Goal: Complete application form

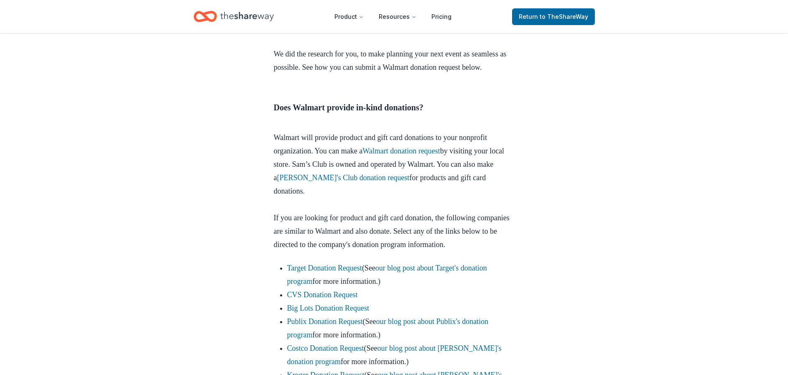
scroll to position [376, 0]
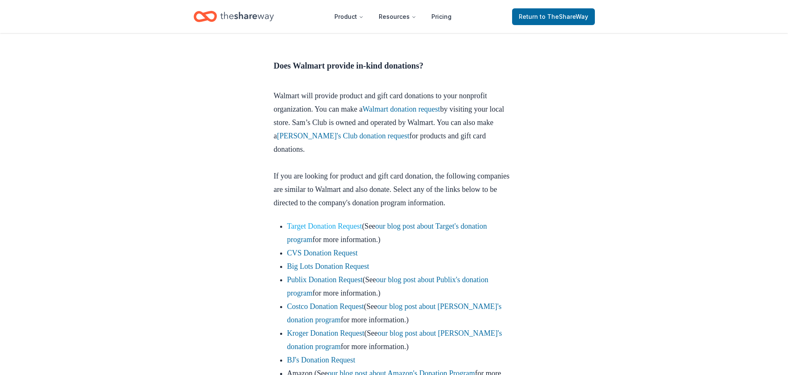
click at [324, 230] on link "Target Donation Request" at bounding box center [324, 226] width 75 height 8
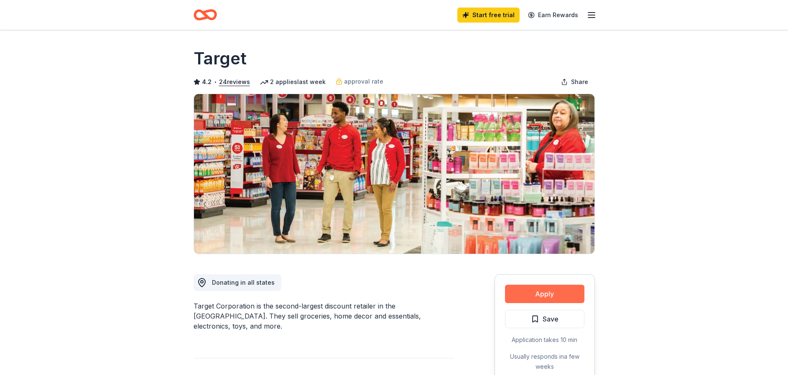
click at [544, 292] on button "Apply" at bounding box center [544, 294] width 79 height 18
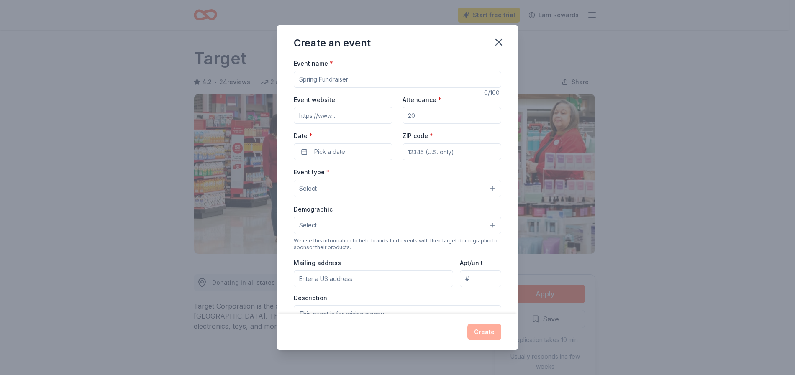
click at [328, 82] on input "Event name *" at bounding box center [397, 79] width 207 height 17
type input "f"
type input "FEEDING THE HUNGRY"
click at [340, 114] on input "Event website" at bounding box center [343, 115] width 99 height 17
type input "[DOMAIN_NAME]"
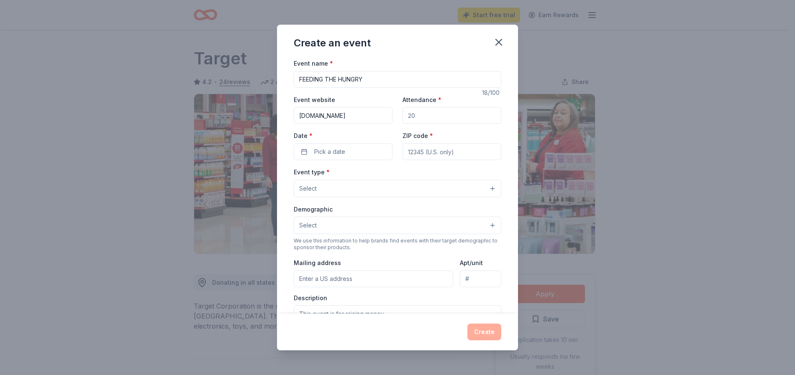
click at [430, 116] on input "Attendance *" at bounding box center [451, 115] width 99 height 17
type input "200"
click at [305, 154] on button "Pick a date" at bounding box center [343, 151] width 99 height 17
click at [384, 276] on button "4" at bounding box center [386, 278] width 15 height 15
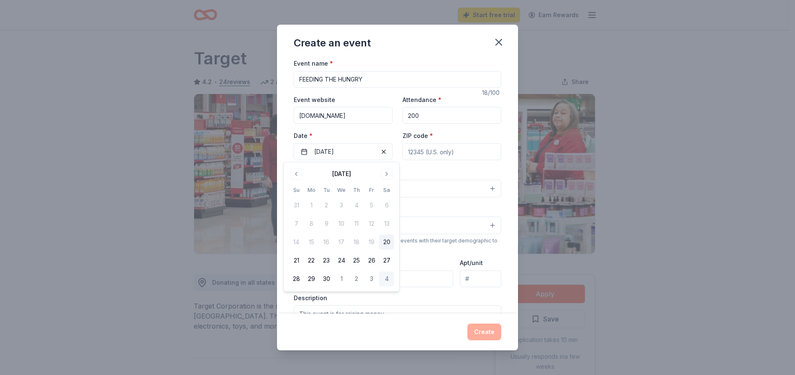
click at [437, 137] on div "ZIP code *" at bounding box center [451, 146] width 99 height 30
click at [427, 147] on input "ZIP code *" at bounding box center [451, 151] width 99 height 17
type input "85710"
type input "[STREET_ADDRESS][PERSON_NAME]"
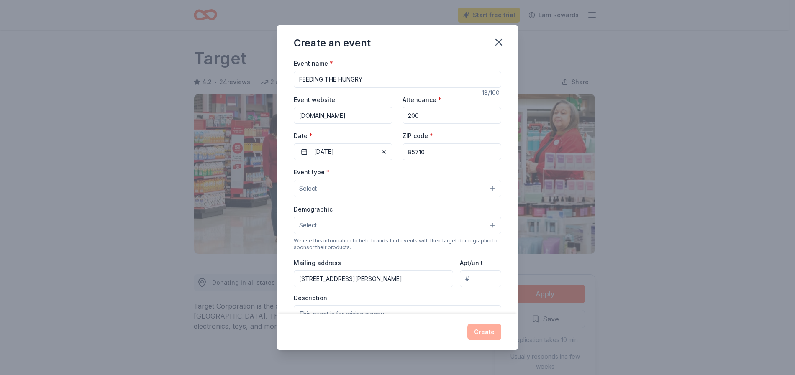
type input "220"
click at [318, 184] on button "Select" at bounding box center [397, 189] width 207 height 18
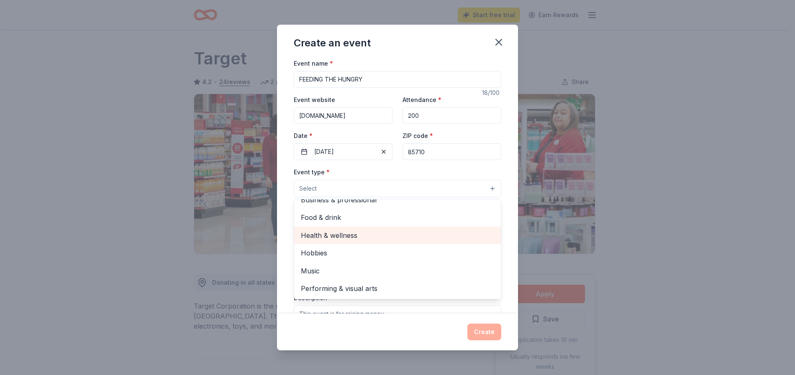
click at [319, 233] on span "Health & wellness" at bounding box center [397, 235] width 193 height 11
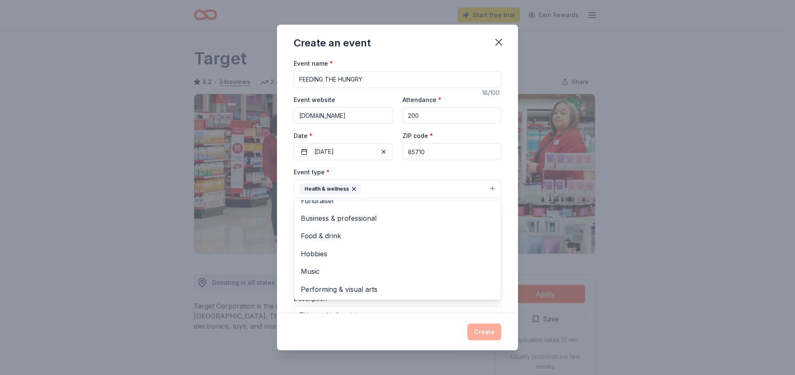
click at [436, 317] on div "Create an event Event name * FEEDING THE HUNGRY 18 /100 Event website [DOMAIN_N…" at bounding box center [397, 188] width 241 height 326
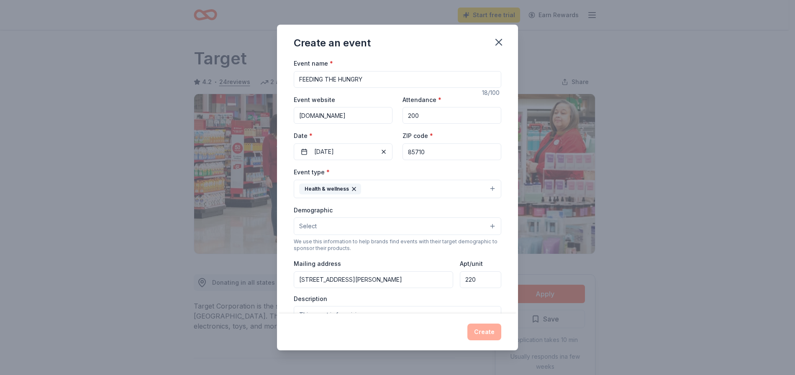
click at [484, 225] on button "Select" at bounding box center [397, 227] width 207 height 18
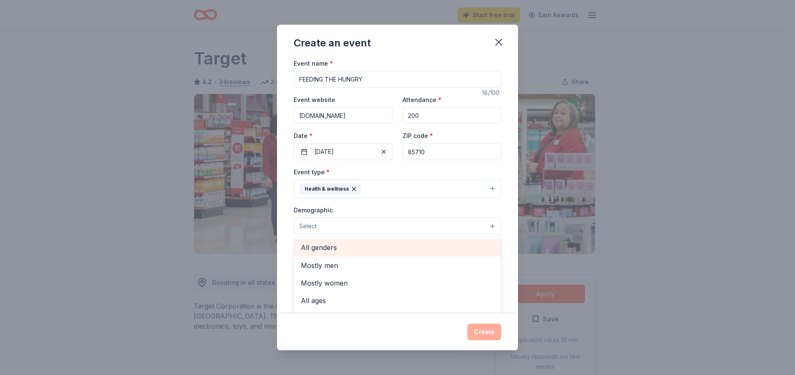
click at [318, 247] on span "All genders" at bounding box center [397, 247] width 193 height 11
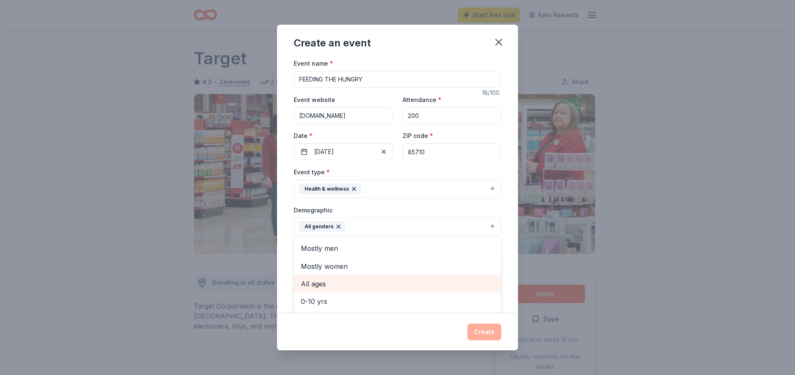
click at [348, 278] on div "All ages" at bounding box center [397, 284] width 207 height 18
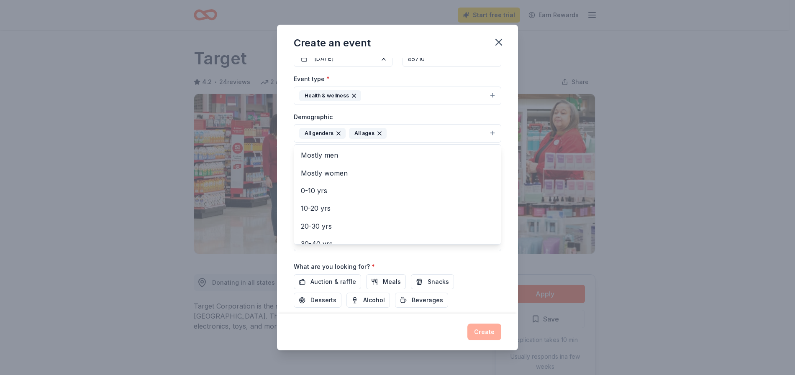
scroll to position [139, 0]
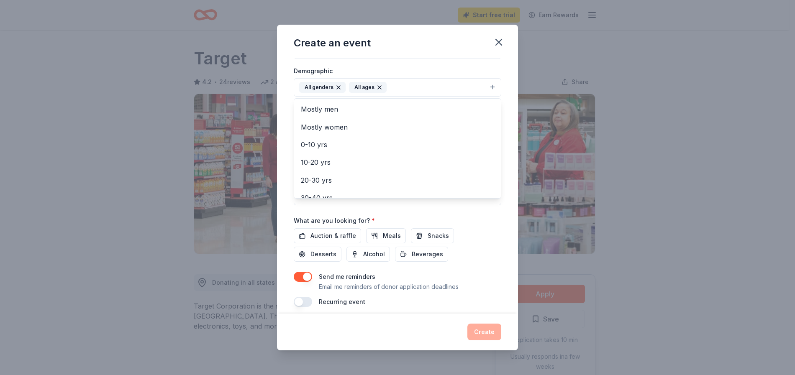
click at [386, 237] on div "Event name * FEEDING THE HUNGRY 18 /100 Event website [DOMAIN_NAME] Attendance …" at bounding box center [397, 113] width 207 height 388
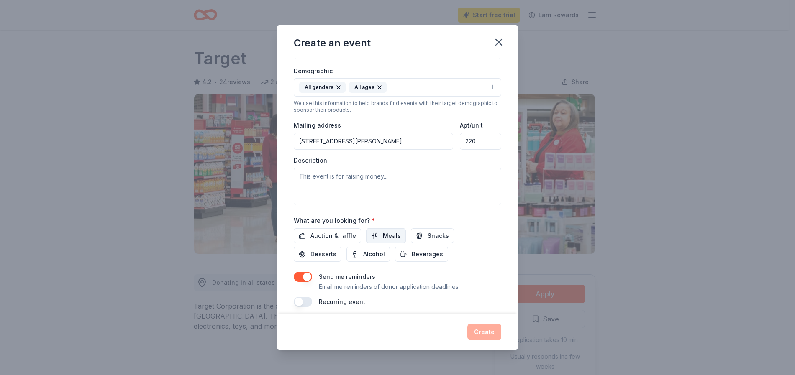
click at [383, 235] on span "Meals" at bounding box center [392, 236] width 18 height 10
click at [412, 251] on span "Beverages" at bounding box center [427, 254] width 31 height 10
click at [483, 329] on button "Create" at bounding box center [484, 332] width 34 height 17
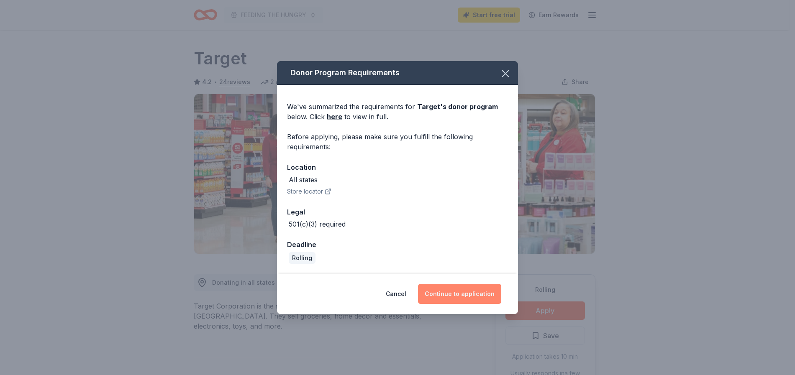
drag, startPoint x: 458, startPoint y: 290, endPoint x: 460, endPoint y: 296, distance: 6.1
click at [458, 292] on button "Continue to application" at bounding box center [459, 294] width 83 height 20
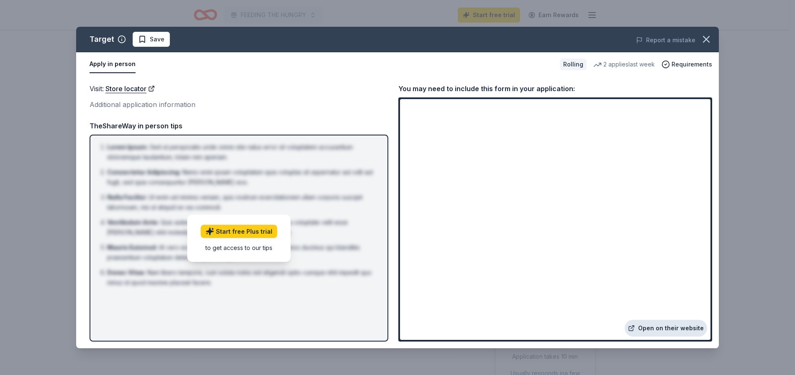
click at [672, 327] on link "Open on their website" at bounding box center [665, 328] width 82 height 17
